Goal: Find specific page/section: Find specific page/section

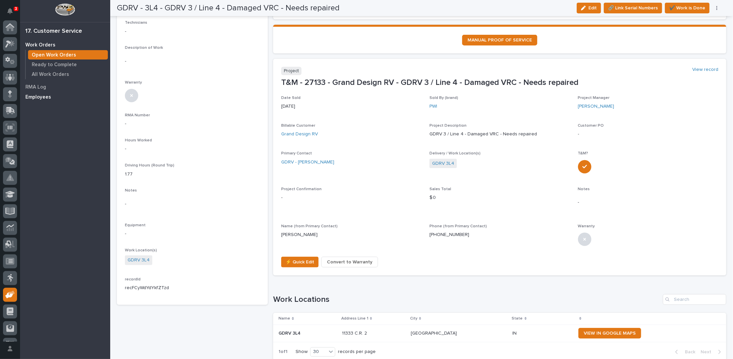
scroll to position [30, 0]
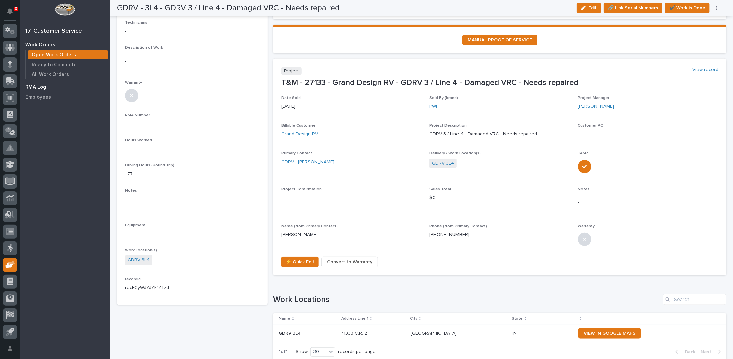
click at [40, 87] on p "RMA Log" at bounding box center [35, 87] width 21 height 6
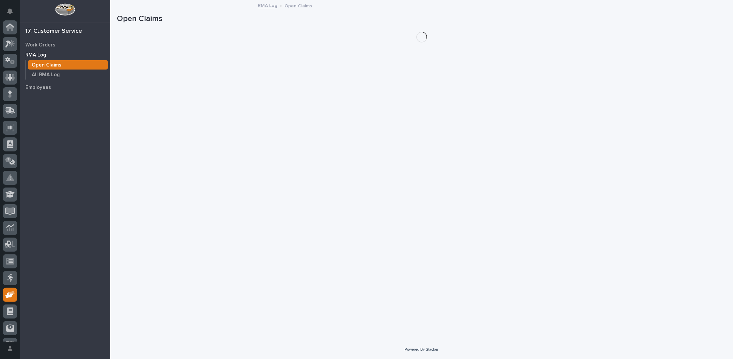
scroll to position [30, 0]
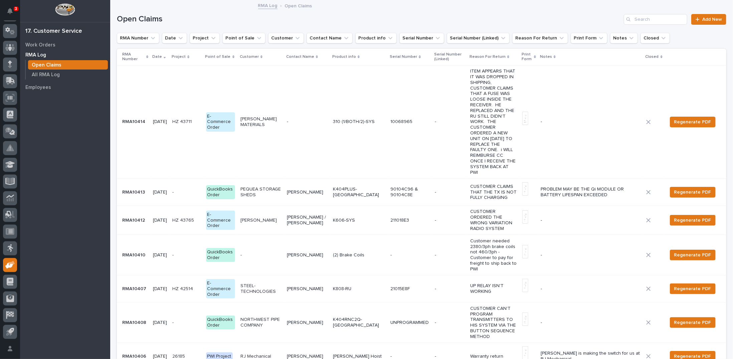
click at [300, 354] on p "[PERSON_NAME]" at bounding box center [307, 357] width 41 height 6
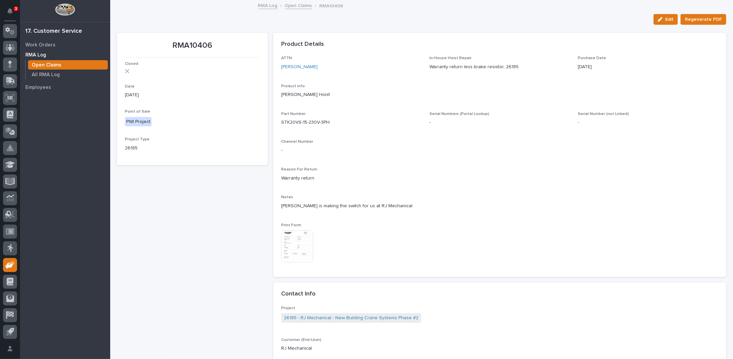
click at [299, 246] on img at bounding box center [297, 246] width 32 height 32
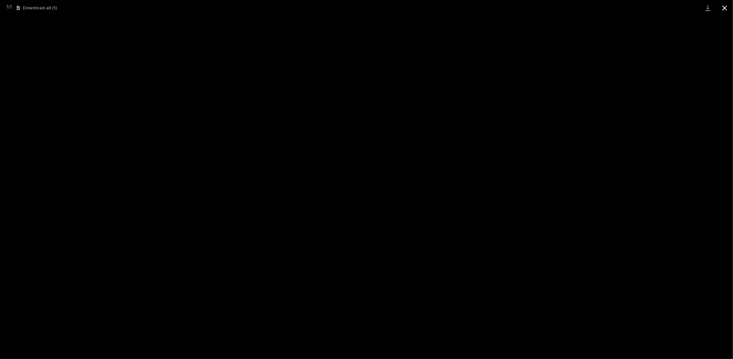
click at [724, 8] on button "Close gallery" at bounding box center [725, 8] width 17 height 16
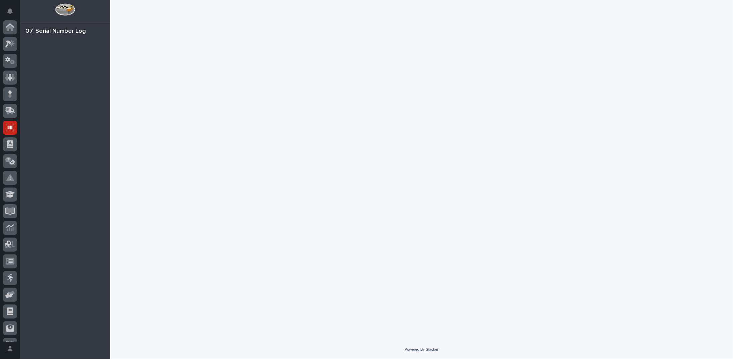
scroll to position [30, 0]
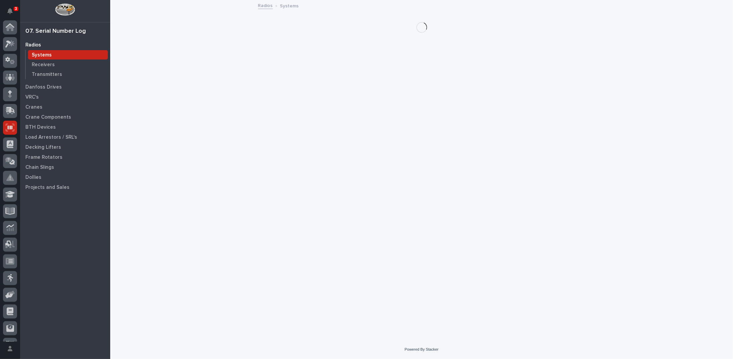
scroll to position [30, 0]
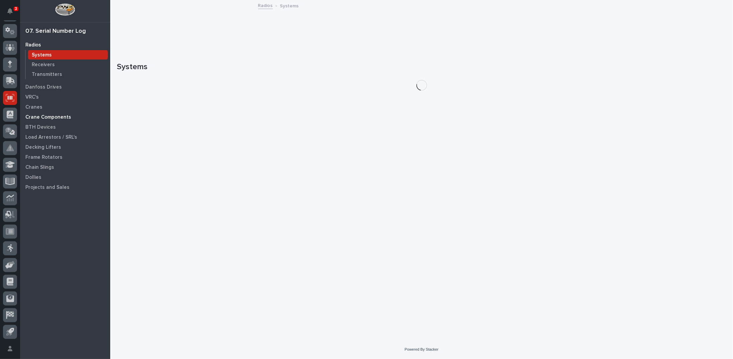
click at [42, 119] on p "Crane Components" at bounding box center [48, 117] width 46 height 6
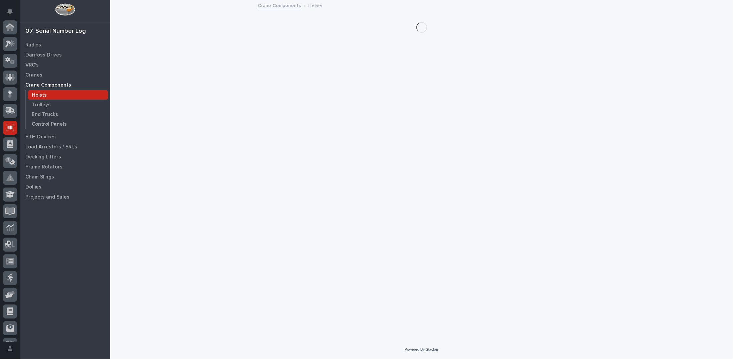
scroll to position [30, 0]
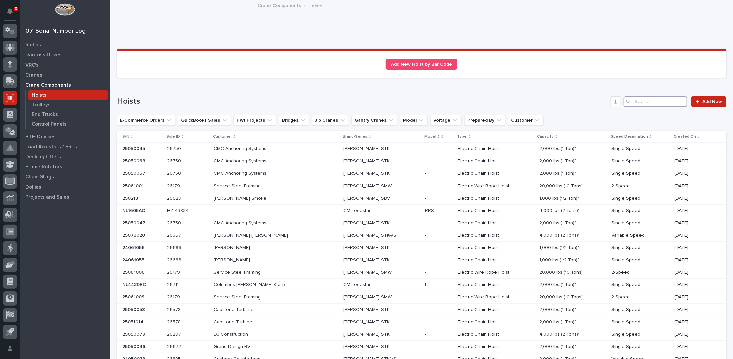
click at [634, 103] on input "Search" at bounding box center [655, 101] width 63 height 11
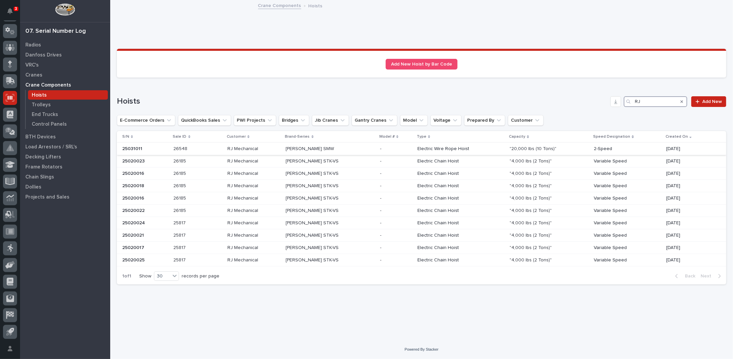
type input "RJ"
click at [510, 148] on p ""20,000 lbs (10 Tons)"" at bounding box center [534, 148] width 48 height 7
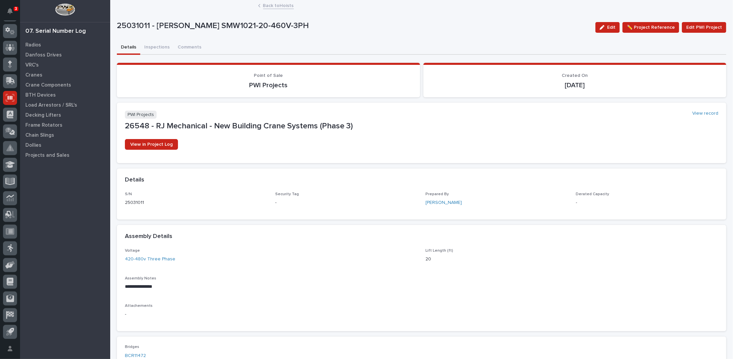
click at [269, 5] on link "Back to Hoists" at bounding box center [278, 5] width 31 height 8
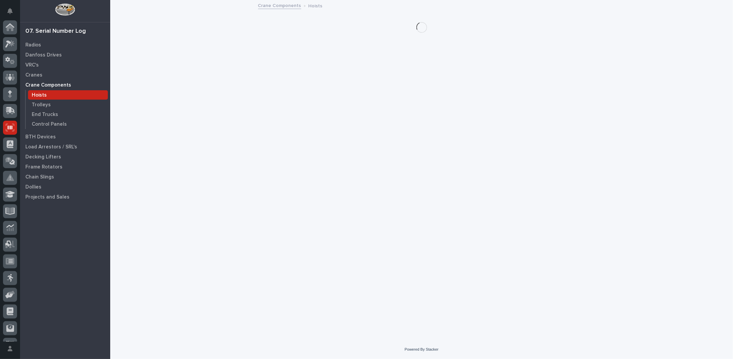
scroll to position [30, 0]
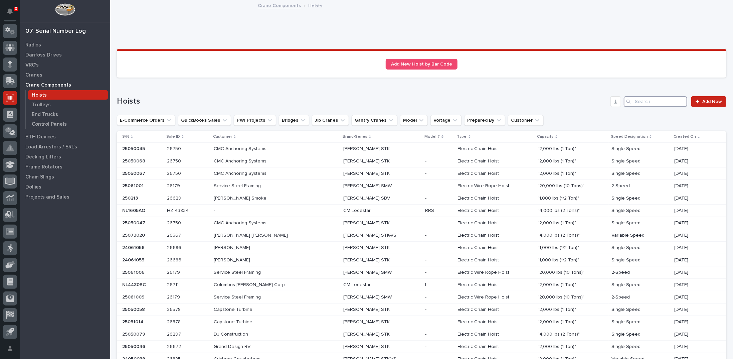
click at [644, 101] on input "Search" at bounding box center [655, 101] width 63 height 11
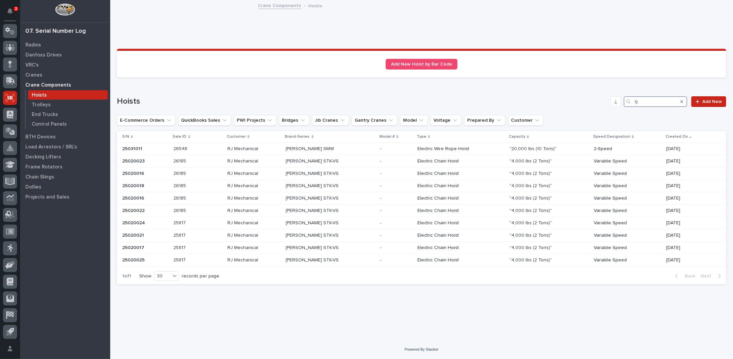
type input "rj"
